Goal: Check status: Check status

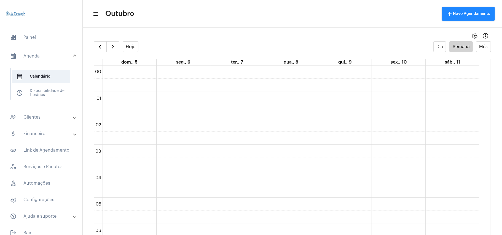
scroll to position [381, 0]
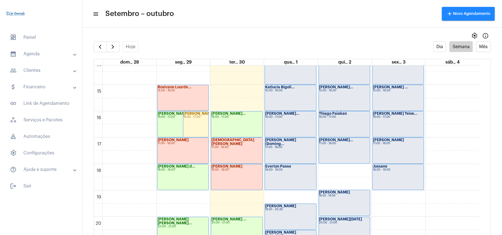
scroll to position [455, 0]
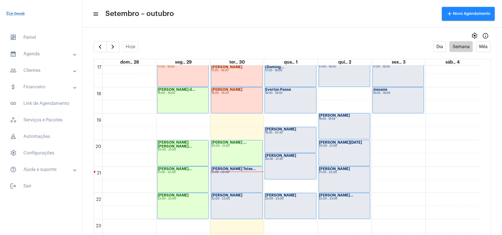
click at [220, 176] on div "Priscilla Teixe... 21:00 - 22:00" at bounding box center [236, 180] width 51 height 26
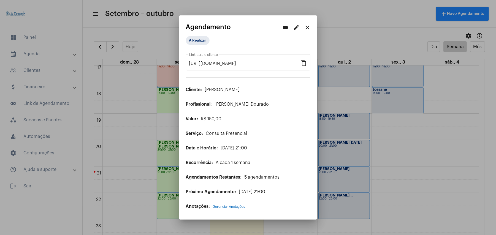
click at [402, 138] on div at bounding box center [248, 117] width 496 height 235
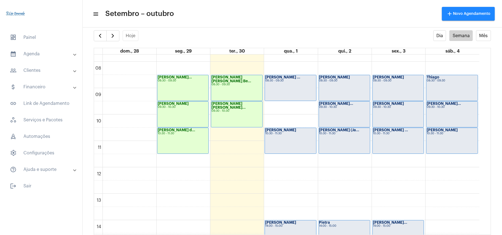
scroll to position [197, 0]
